Goal: Transaction & Acquisition: Register for event/course

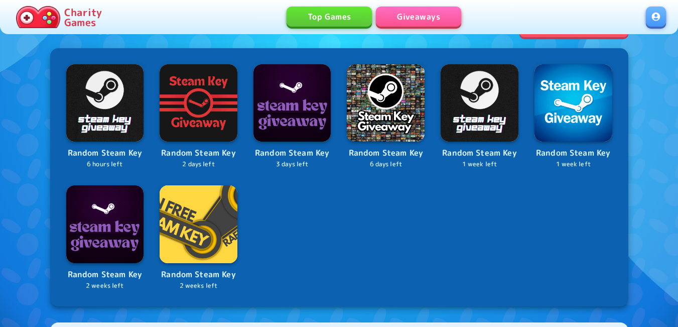
scroll to position [402, 0]
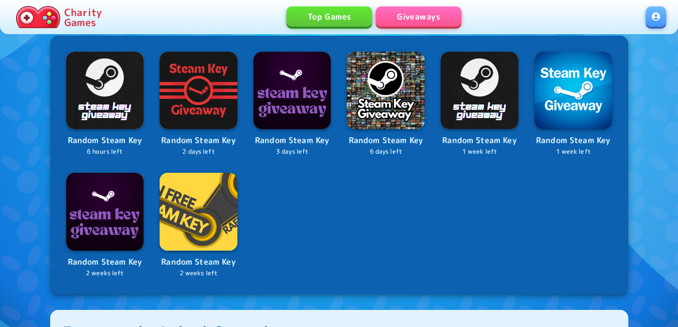
click at [659, 8] on link at bounding box center [656, 17] width 20 height 20
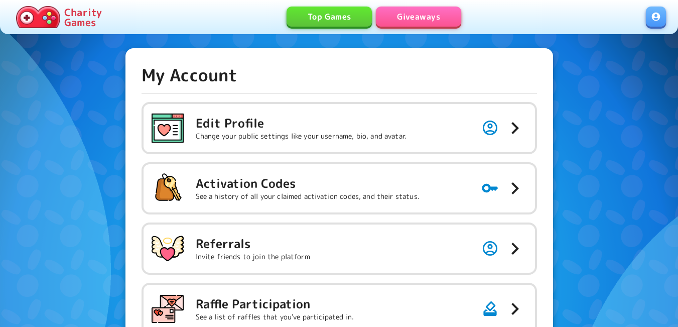
click at [328, 194] on p "See a history of all your claimed activation codes, and their status." at bounding box center [308, 196] width 224 height 10
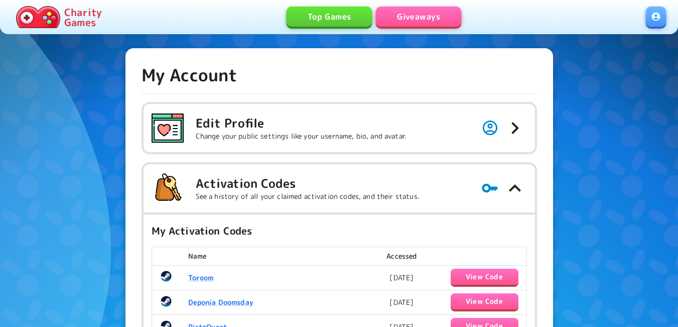
click at [420, 15] on link "Giveaways" at bounding box center [418, 17] width 85 height 20
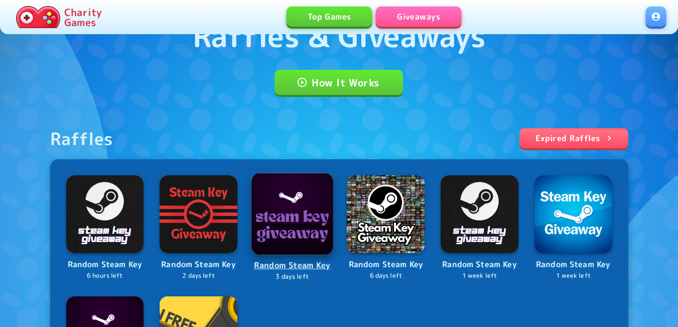
scroll to position [328, 0]
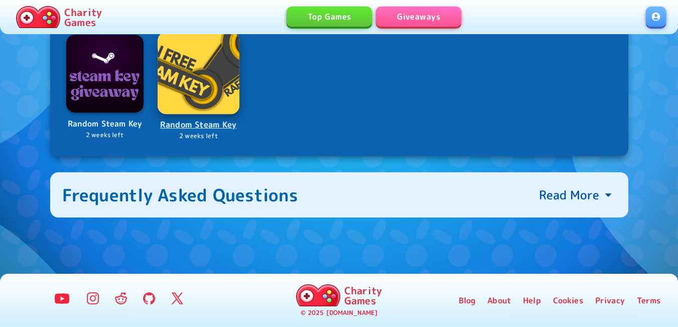
click at [202, 86] on img at bounding box center [198, 73] width 81 height 81
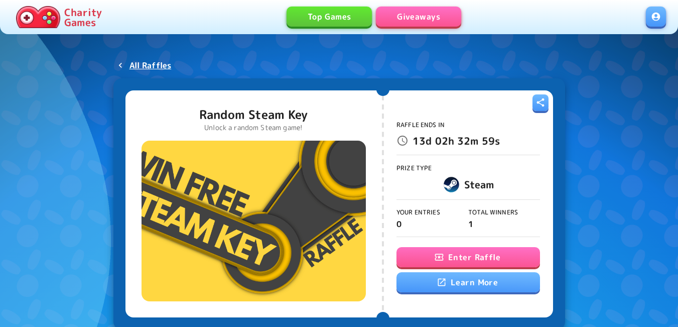
click at [427, 252] on button "Enter Raffle" at bounding box center [469, 257] width 144 height 20
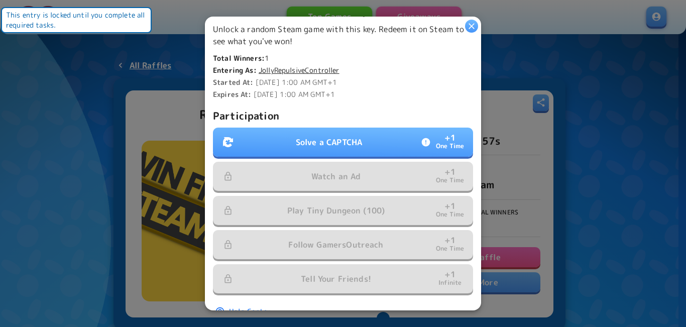
scroll to position [277, 0]
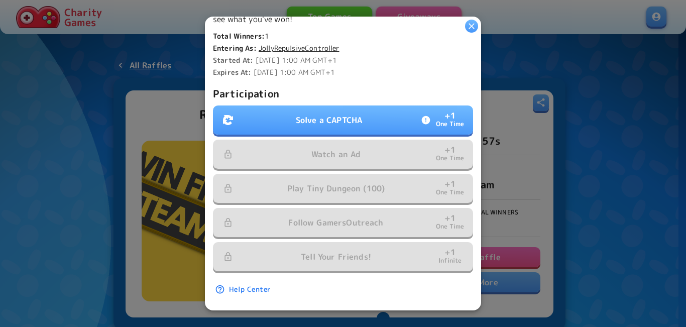
click at [352, 124] on button "Solve a CAPTCHA + 1 One Time" at bounding box center [343, 119] width 260 height 29
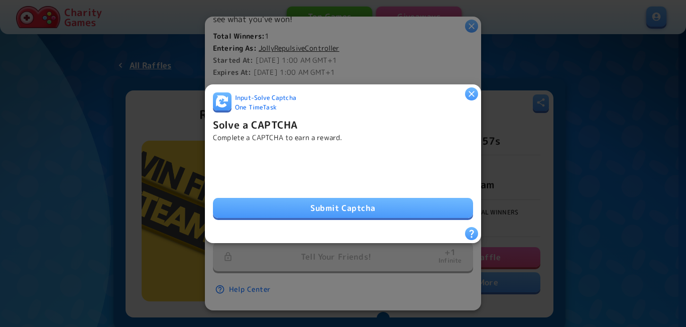
click at [309, 204] on button "Submit Captcha" at bounding box center [343, 208] width 260 height 20
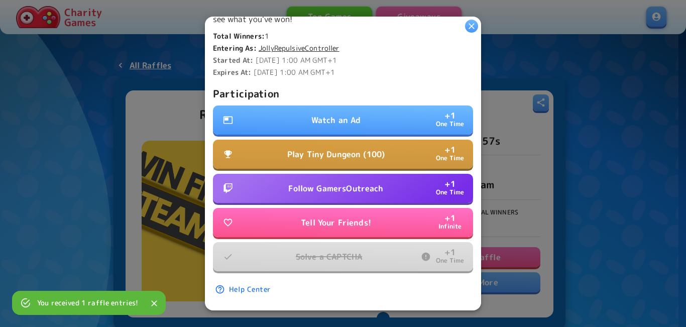
click at [272, 114] on button "Watch an Ad + 1 One Time" at bounding box center [343, 119] width 260 height 29
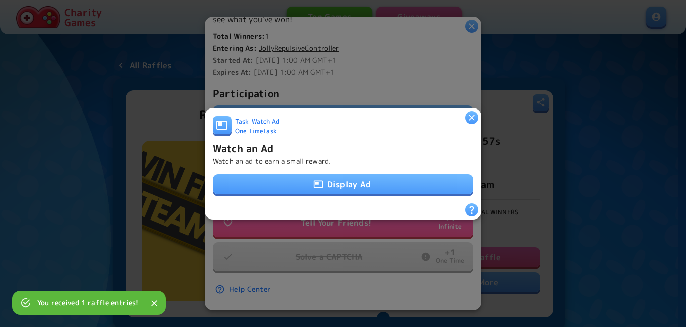
click at [317, 179] on icon "button" at bounding box center [318, 184] width 10 height 10
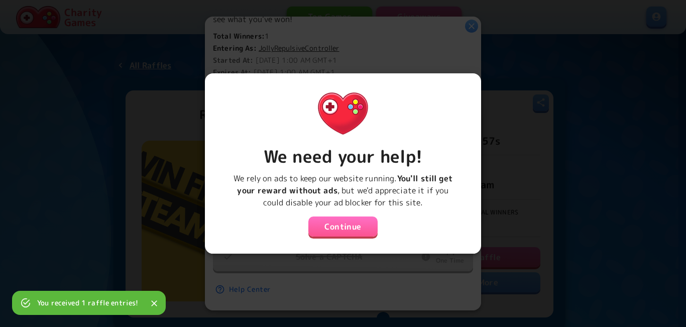
click at [353, 216] on button "Continue" at bounding box center [342, 226] width 69 height 20
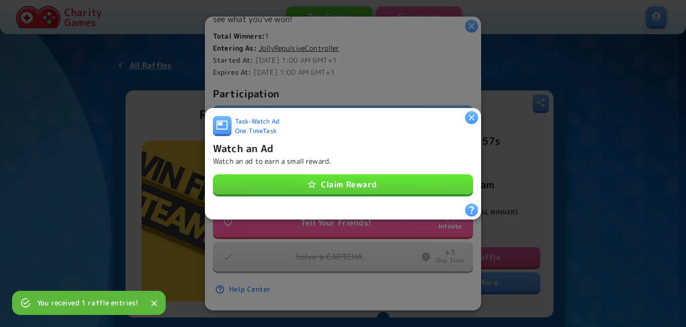
click at [347, 183] on button "Claim Reward" at bounding box center [343, 184] width 260 height 20
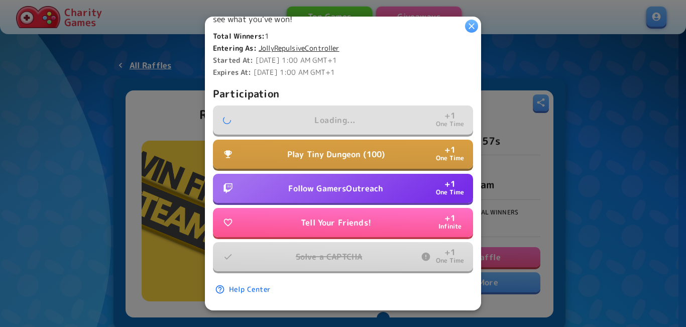
click at [343, 148] on p "Play Tiny Dungeon (100)" at bounding box center [335, 154] width 97 height 12
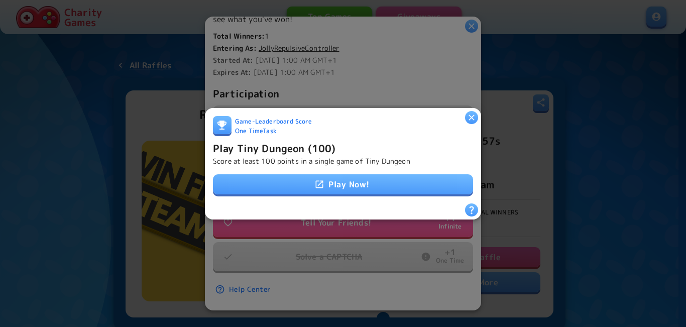
click at [379, 61] on div at bounding box center [343, 163] width 686 height 327
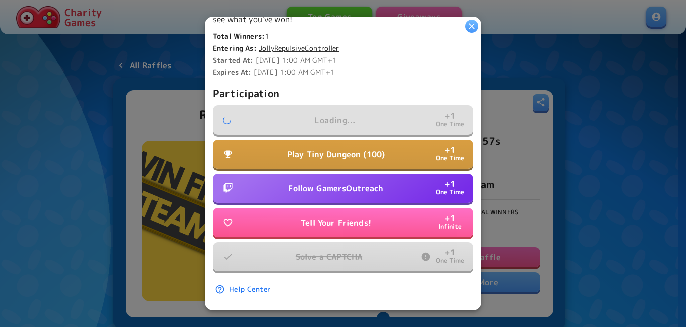
click at [375, 182] on p "Follow GamersOutreach" at bounding box center [335, 188] width 95 height 12
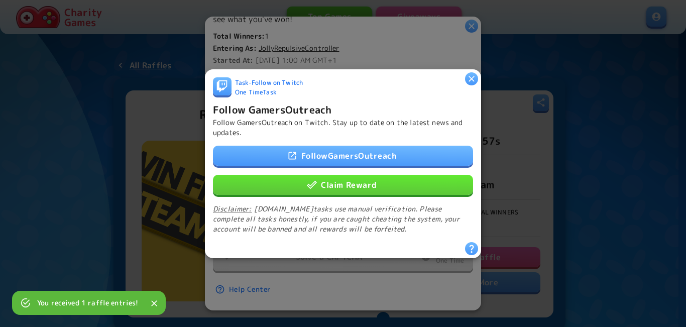
click at [374, 176] on button "Claim Reward" at bounding box center [343, 184] width 260 height 20
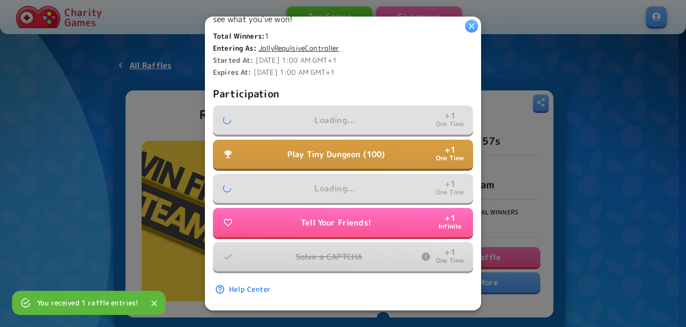
click at [361, 148] on p "Play Tiny Dungeon (100)" at bounding box center [335, 154] width 97 height 12
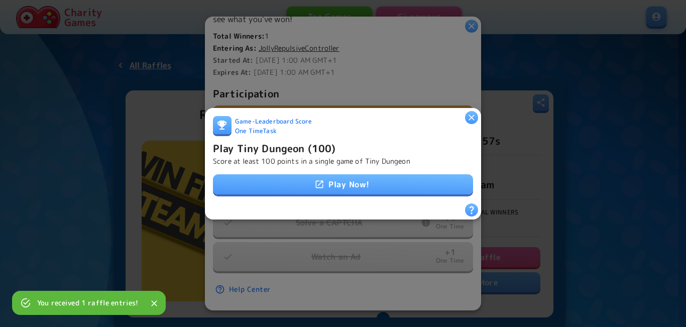
click at [358, 179] on link "Play Now!" at bounding box center [343, 184] width 260 height 20
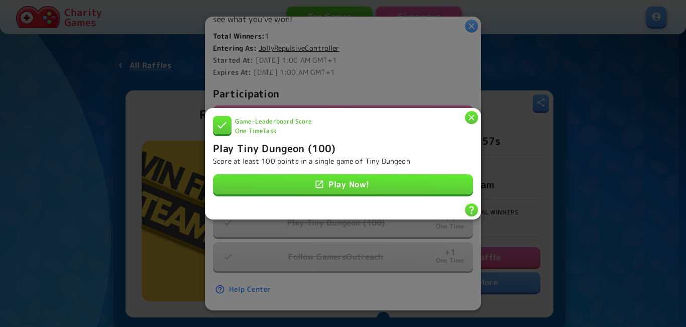
click at [289, 148] on h6 "Play Tiny Dungeon (100)" at bounding box center [274, 148] width 122 height 16
click at [470, 116] on icon "button" at bounding box center [471, 117] width 10 height 10
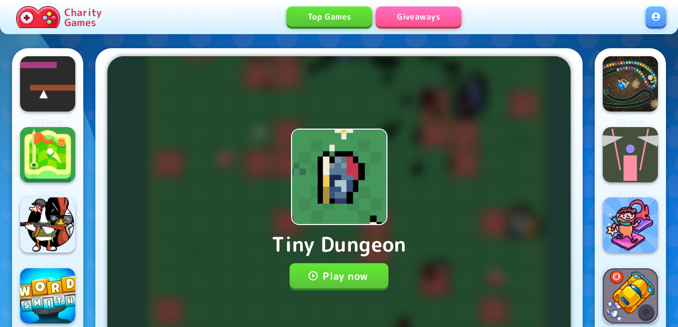
click at [345, 280] on button "Play now" at bounding box center [339, 275] width 99 height 25
